Goal: Transaction & Acquisition: Purchase product/service

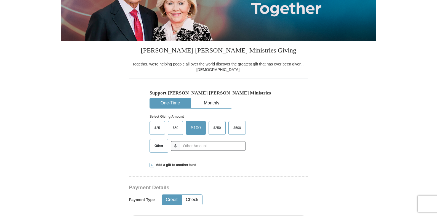
scroll to position [98, 0]
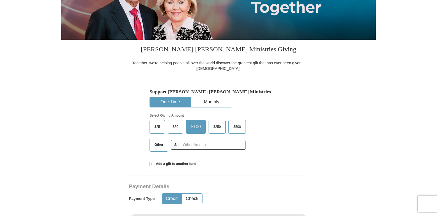
click at [160, 147] on span "Other" at bounding box center [159, 144] width 14 height 8
click at [0, 0] on input "Other" at bounding box center [0, 0] width 0 height 0
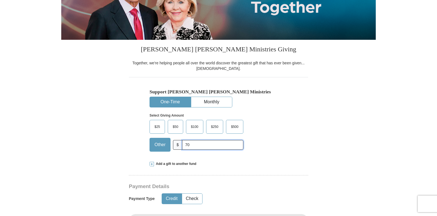
type input "70"
click at [235, 185] on h3 "Payment Details" at bounding box center [199, 186] width 141 height 6
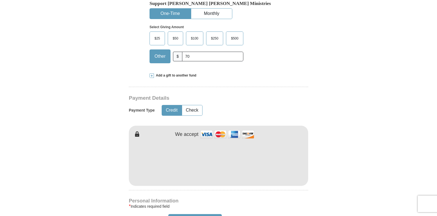
scroll to position [198, 0]
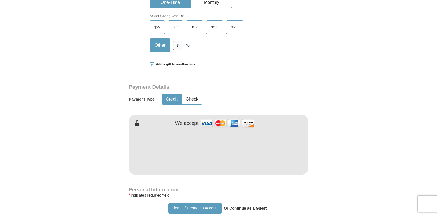
click at [324, 165] on form "Already have an account? Sign in for faster giving. Don't have an account? Crea…" at bounding box center [218, 162] width 315 height 677
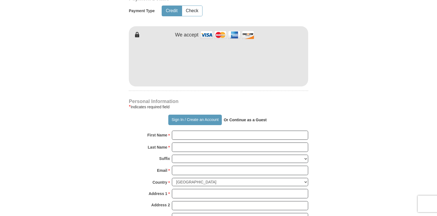
scroll to position [297, 0]
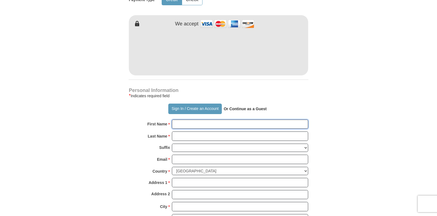
click at [186, 127] on input "First Name *" at bounding box center [240, 123] width 136 height 9
type input "[PERSON_NAME]"
type input "Weiner"
type input "[EMAIL_ADDRESS][PERSON_NAME][DOMAIN_NAME]"
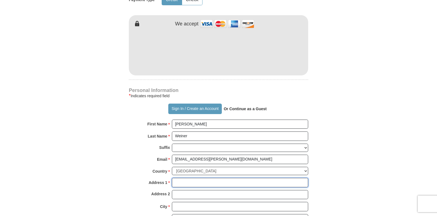
type input "[STREET_ADDRESS]"
type input "[GEOGRAPHIC_DATA]"
type input "92673"
type input "9492403092"
click at [136, 178] on div "Address 1 * [STREET_ADDRESS] Please enter Address 1" at bounding box center [218, 184] width 179 height 12
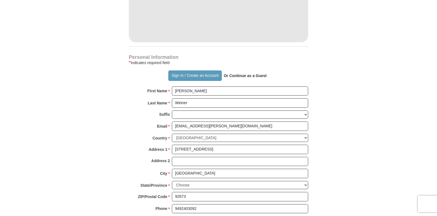
scroll to position [341, 0]
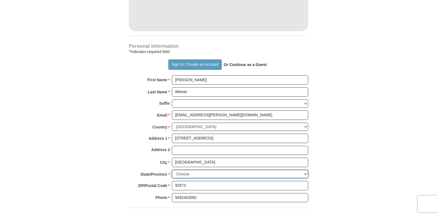
drag, startPoint x: 238, startPoint y: 172, endPoint x: 258, endPoint y: 176, distance: 20.9
click at [254, 175] on select "Choose [US_STATE] [US_STATE] [US_STATE] [US_STATE] [US_STATE] Armed Forces Amer…" at bounding box center [240, 174] width 136 height 9
select select "CA"
click at [172, 170] on select "Choose [US_STATE] [US_STATE] [US_STATE] [US_STATE] [US_STATE] Armed Forces Amer…" at bounding box center [240, 174] width 136 height 9
click at [105, 167] on form "Already have an account? Sign in for faster giving. Don't have an account? Crea…" at bounding box center [218, 19] width 315 height 677
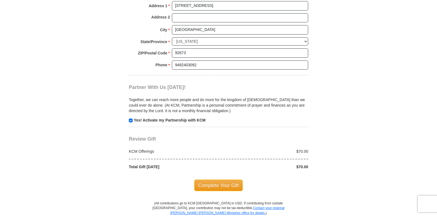
scroll to position [485, 0]
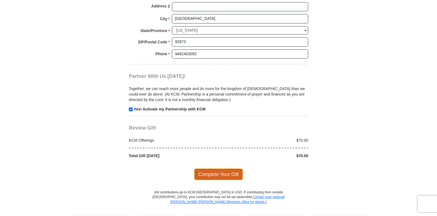
click at [201, 174] on span "Complete Your Gift" at bounding box center [218, 174] width 49 height 12
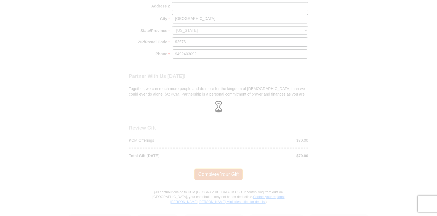
click at [201, 174] on div at bounding box center [218, 108] width 437 height 216
